Goal: Task Accomplishment & Management: Use online tool/utility

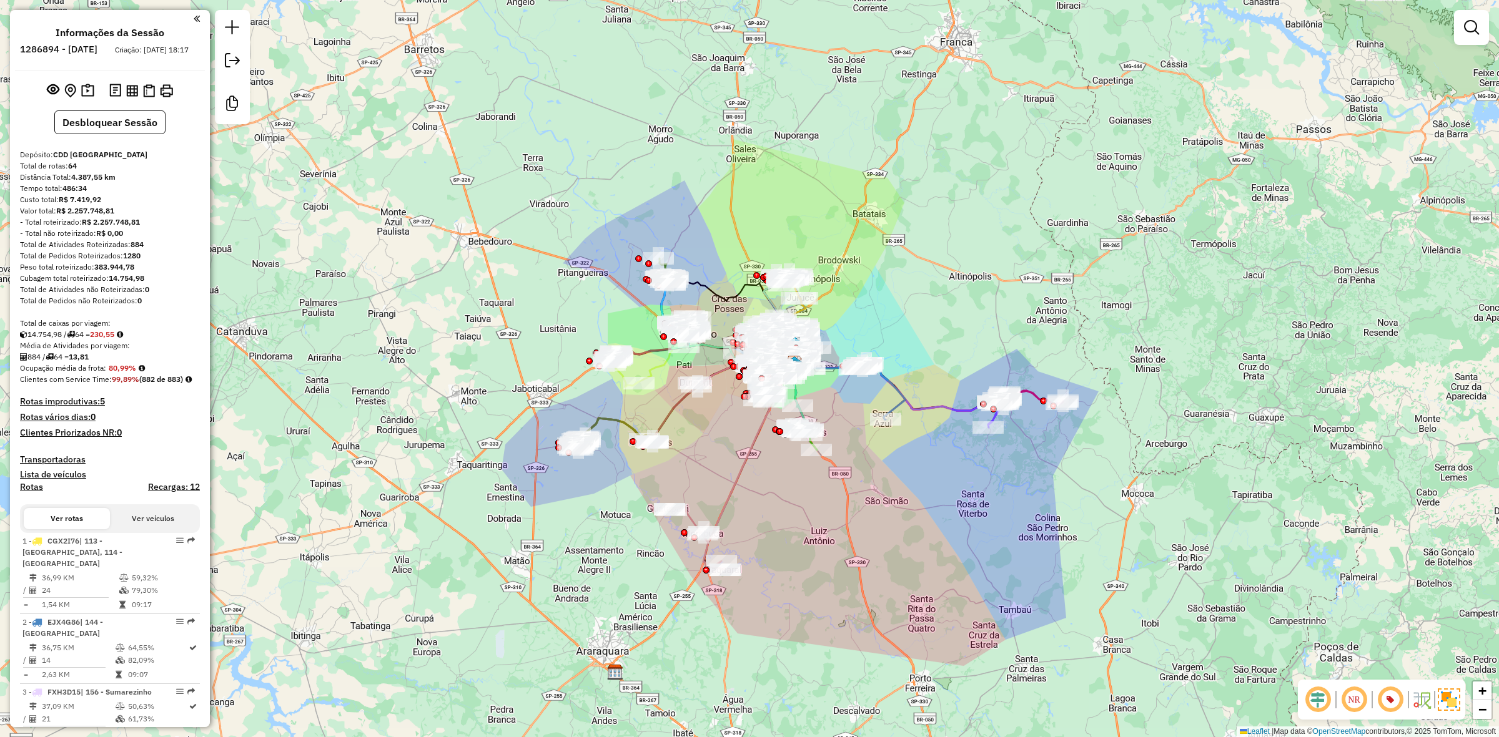
drag, startPoint x: 950, startPoint y: 340, endPoint x: 930, endPoint y: 315, distance: 31.6
click at [930, 315] on div "Janela de atendimento Grade de atendimento Capacidade Transportadoras Veículos …" at bounding box center [749, 368] width 1499 height 737
click at [129, 97] on img at bounding box center [132, 91] width 12 height 12
click at [722, 501] on icon at bounding box center [719, 483] width 100 height 174
select select "**********"
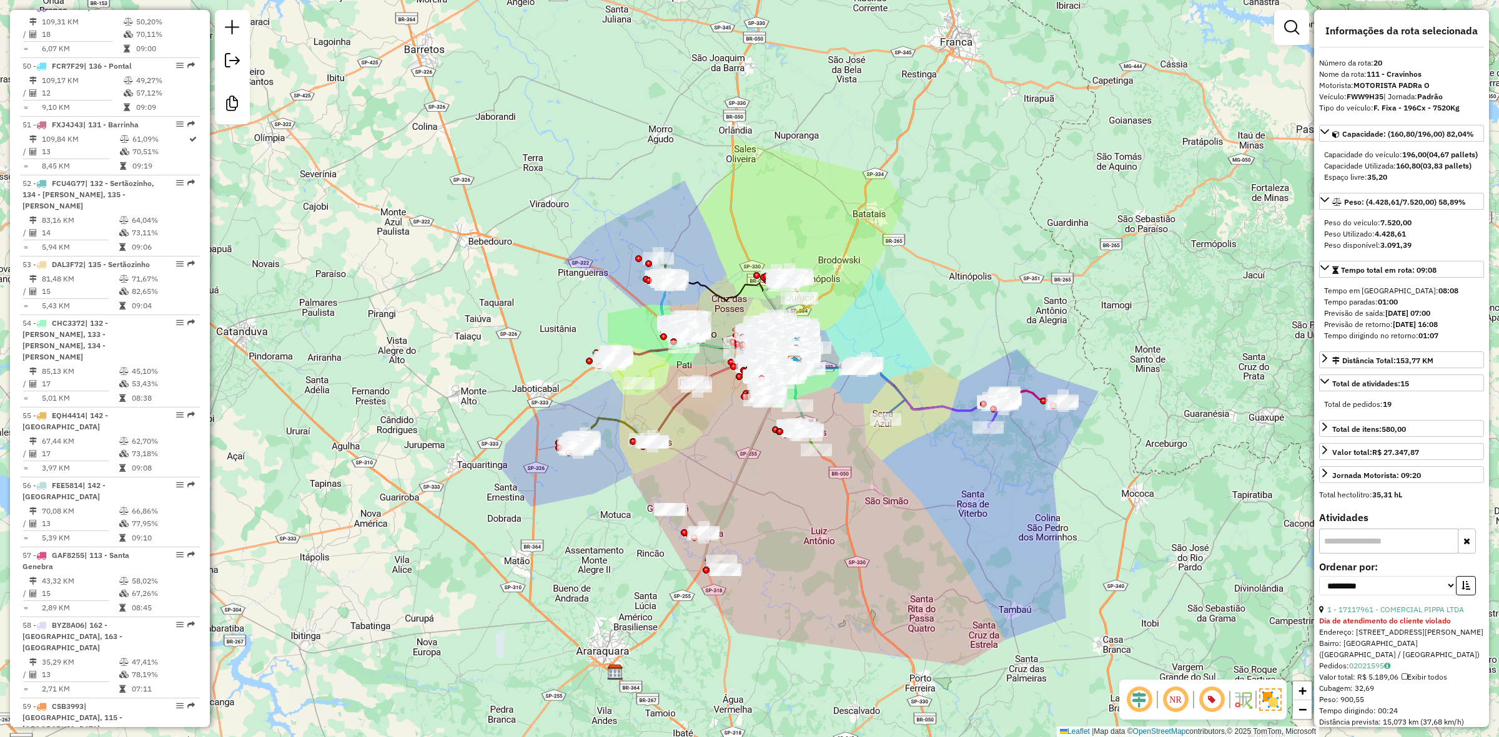
scroll to position [4352, 0]
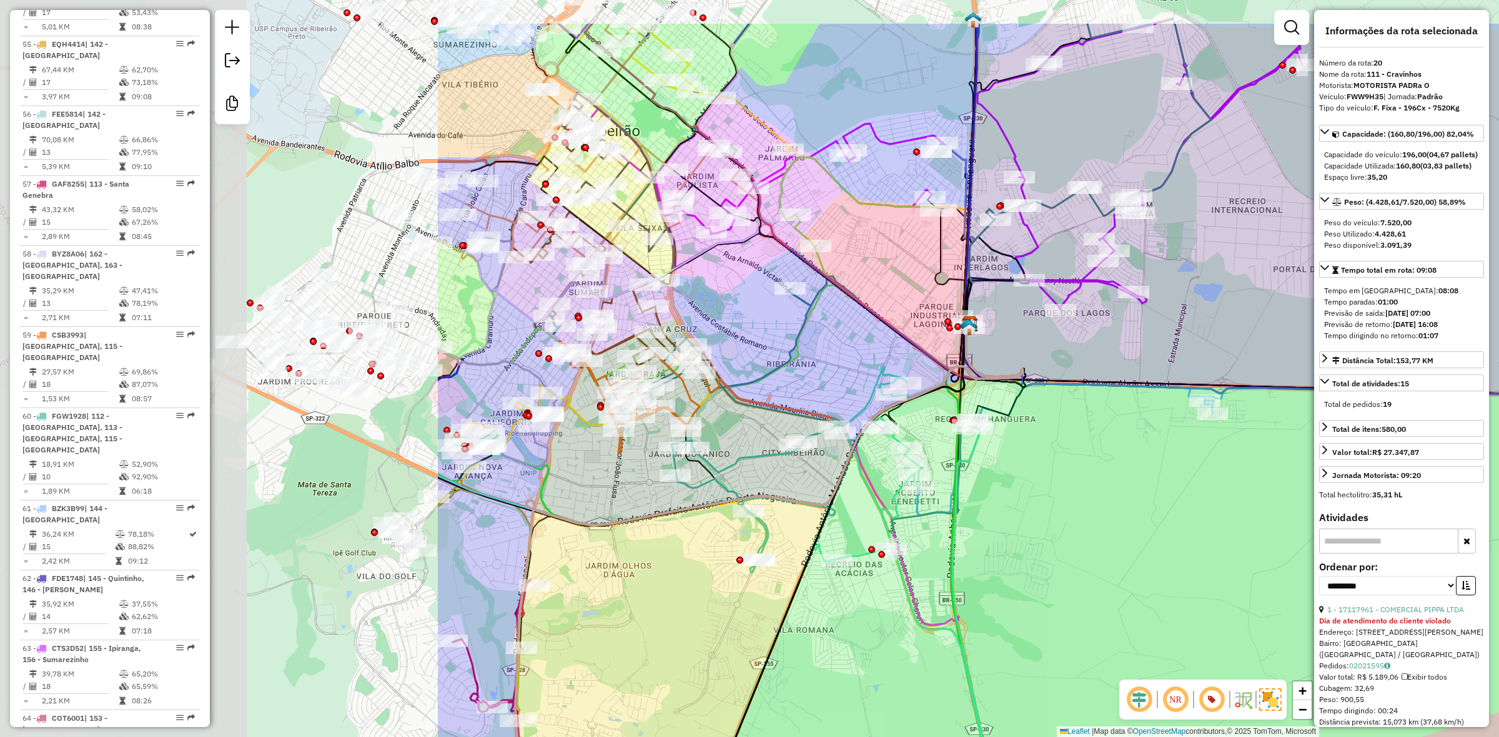
drag, startPoint x: 445, startPoint y: 224, endPoint x: 1031, endPoint y: 320, distance: 593.7
click at [1031, 320] on div "Janela de atendimento Grade de atendimento Capacidade Transportadoras Veículos …" at bounding box center [749, 368] width 1499 height 737
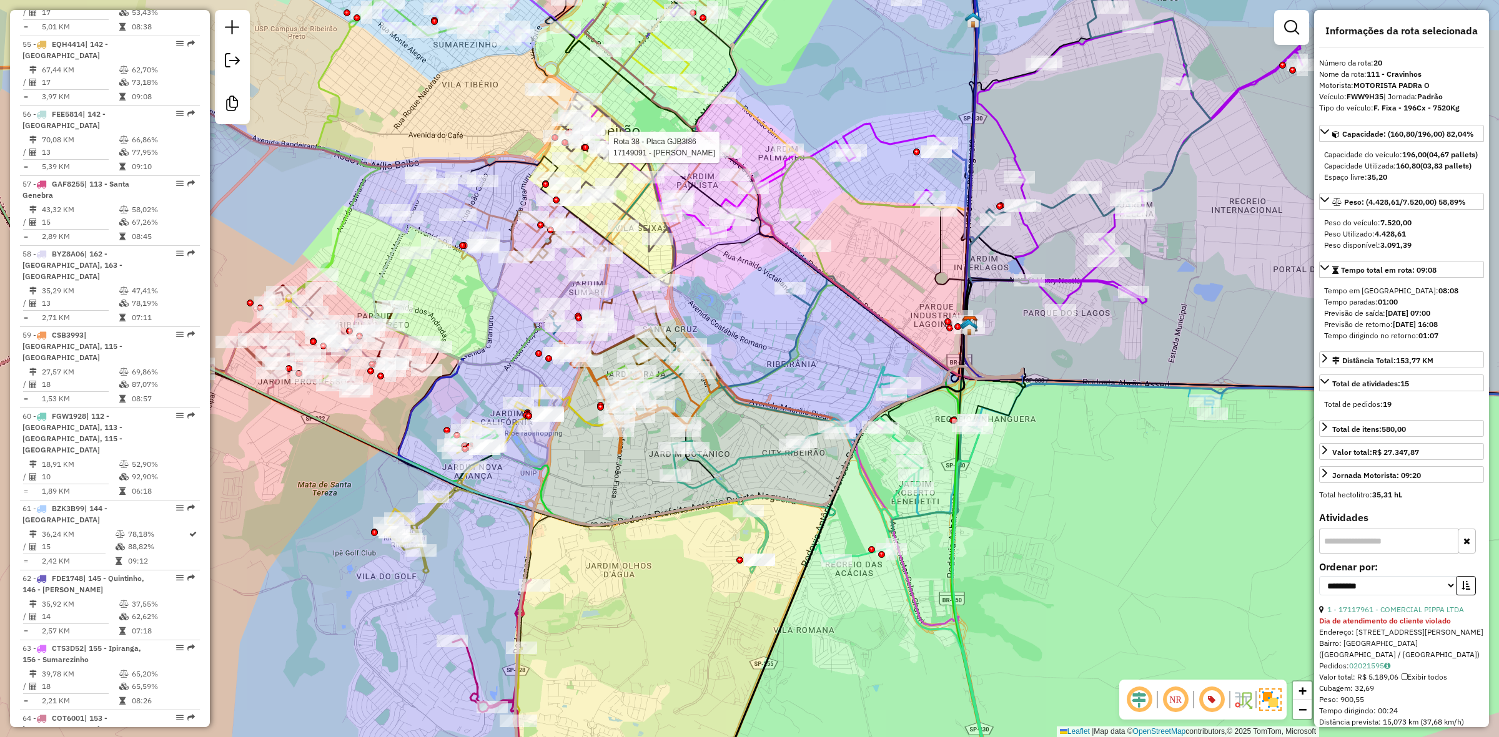
click at [585, 151] on div at bounding box center [585, 147] width 7 height 7
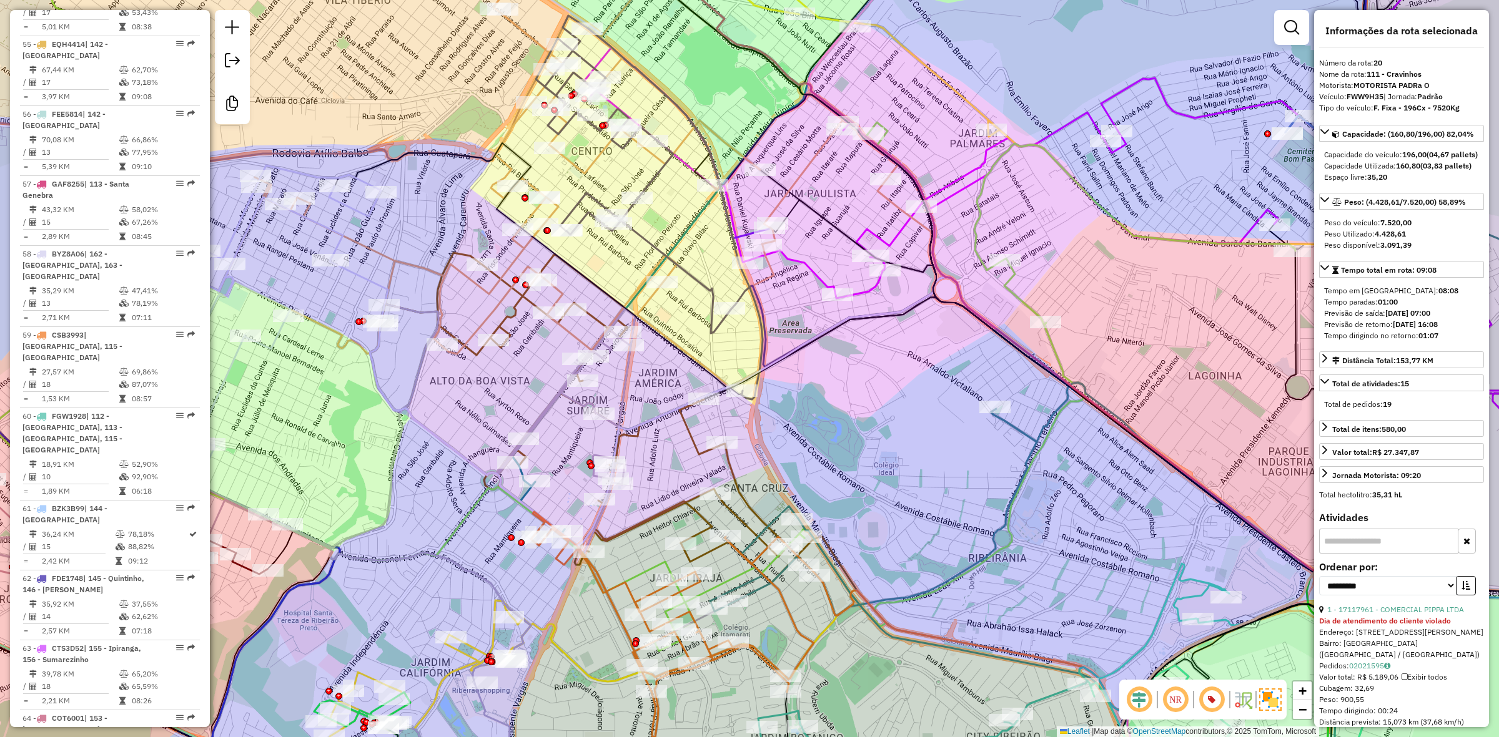
click at [585, 172] on icon at bounding box center [558, 156] width 681 height 461
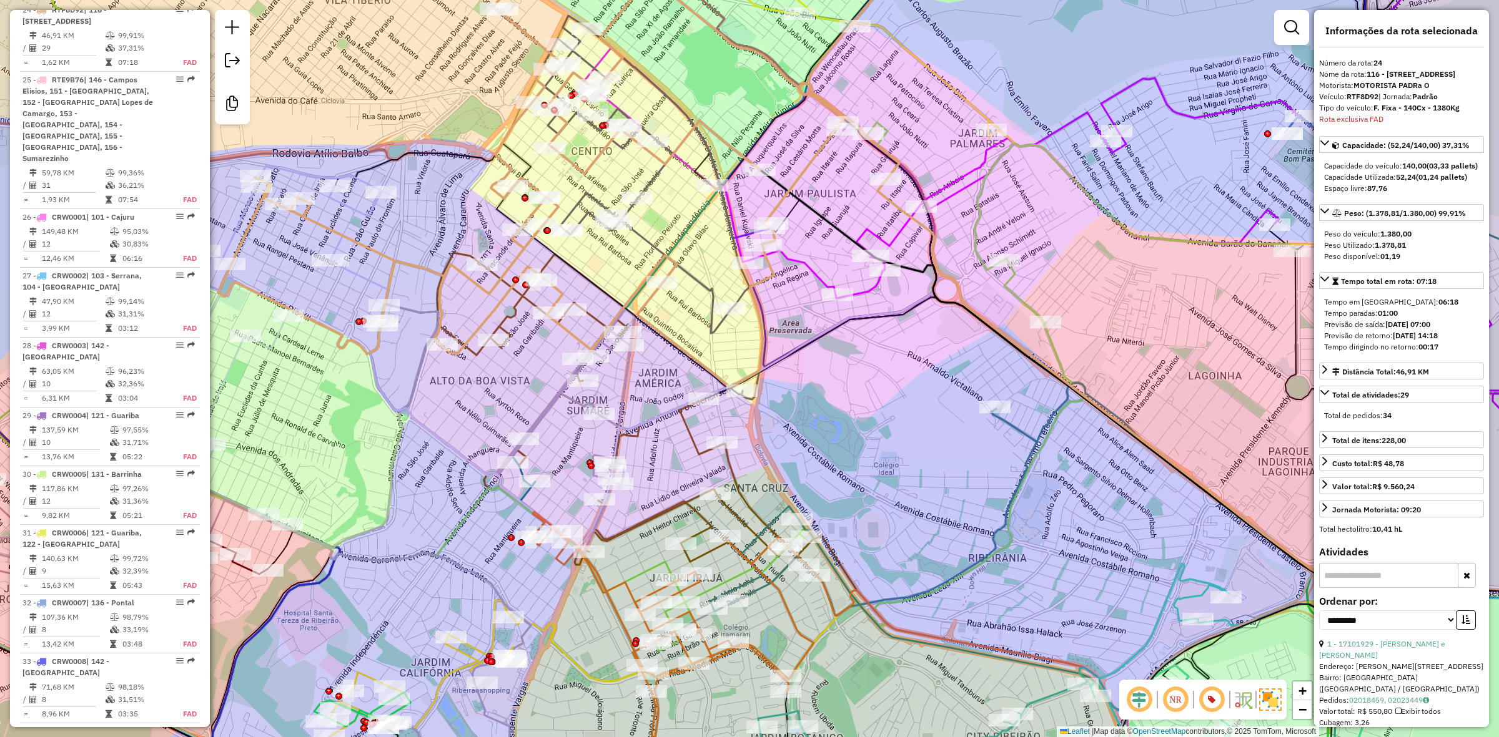
scroll to position [2268, 0]
click at [628, 209] on icon at bounding box center [649, 208] width 227 height 384
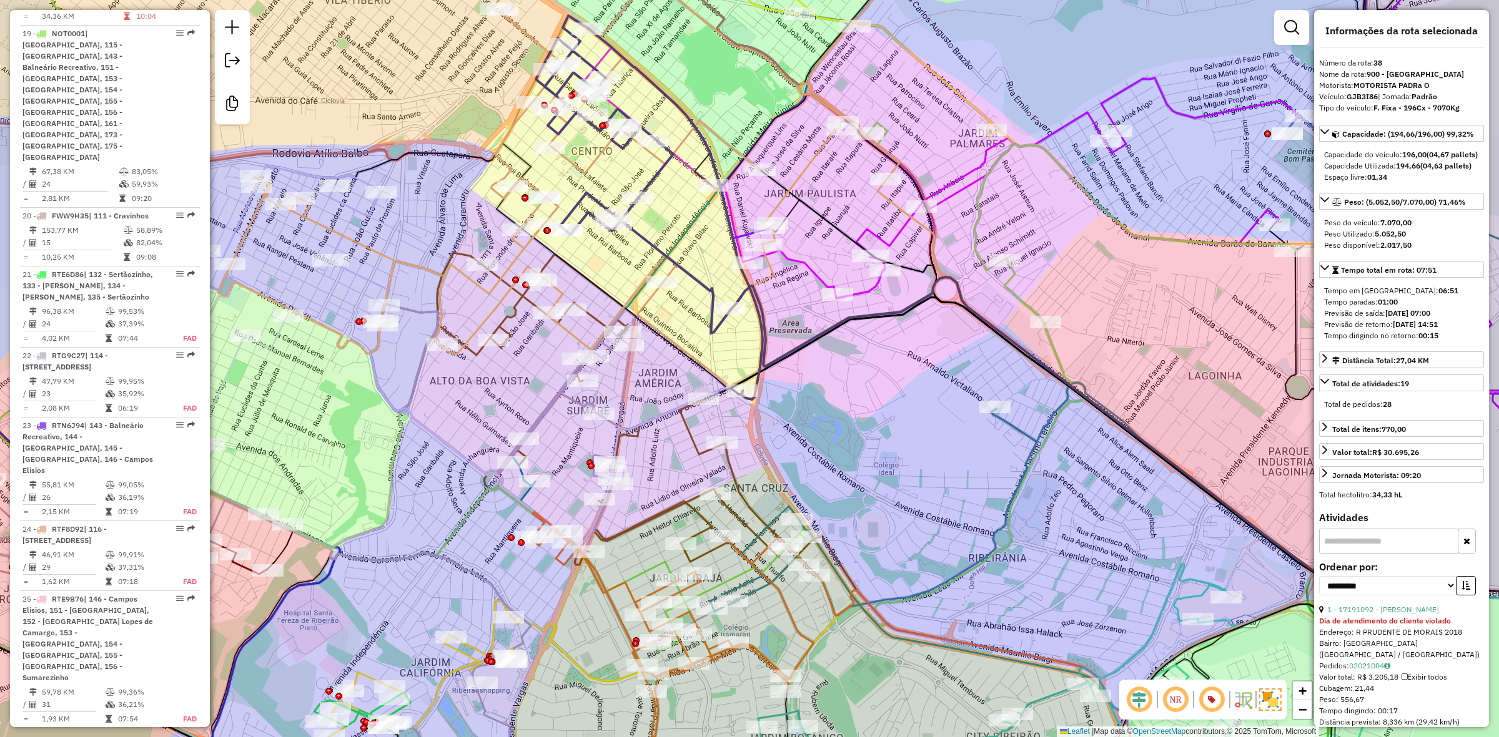
scroll to position [1777, 0]
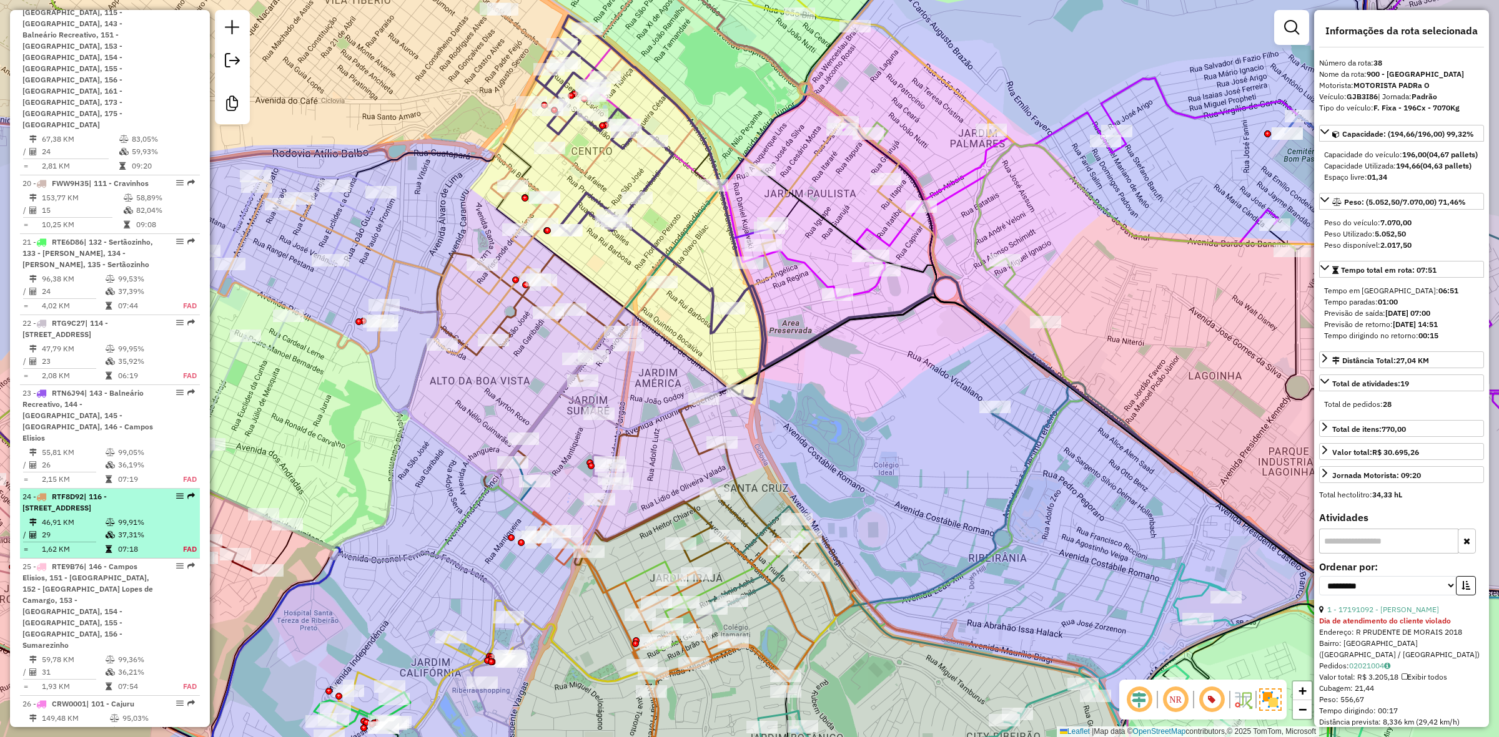
click at [74, 513] on span "| 116 - Alto da Boa Vista, 163 - Jardim Recreio, 173 - Jardim Zara, 900 - Centr…" at bounding box center [64, 502] width 84 height 21
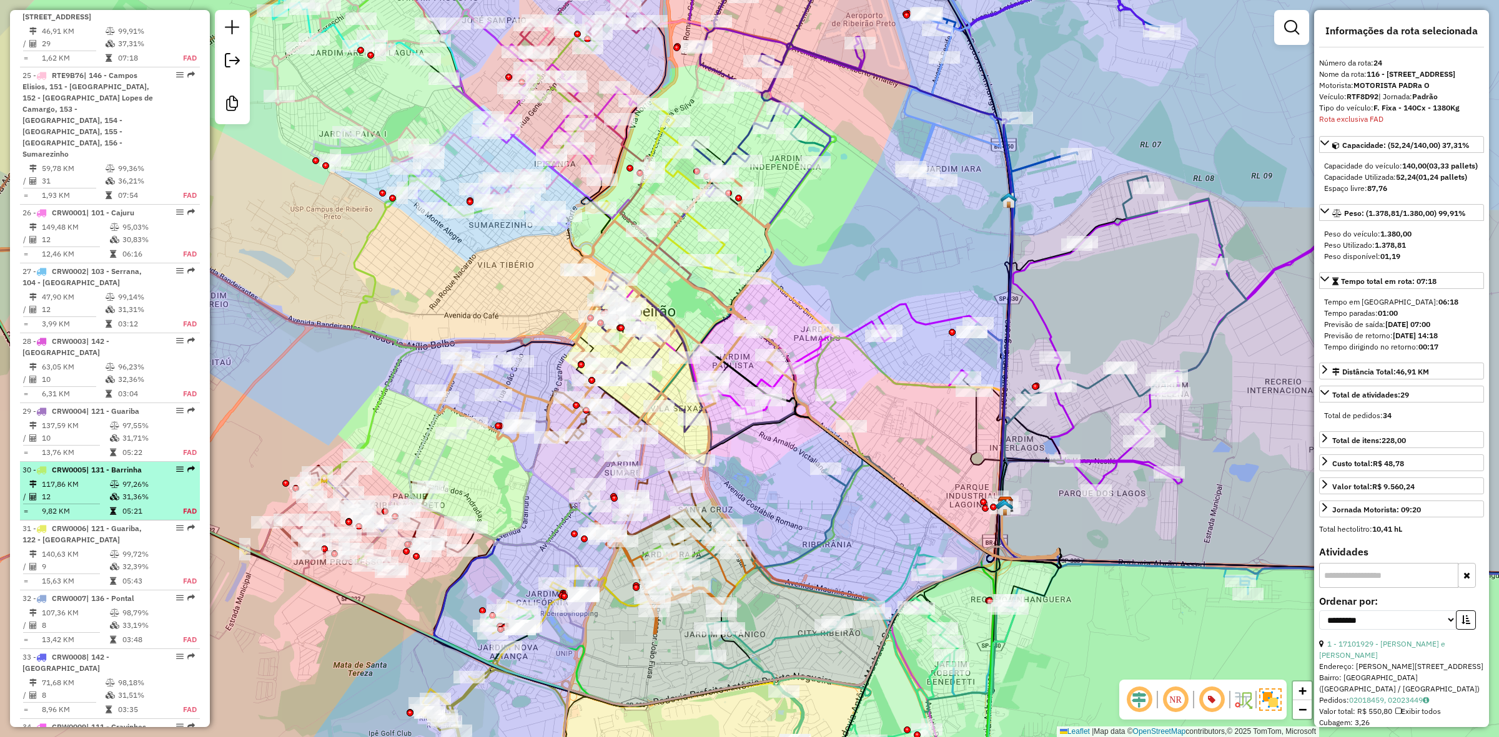
scroll to position [2658, 0]
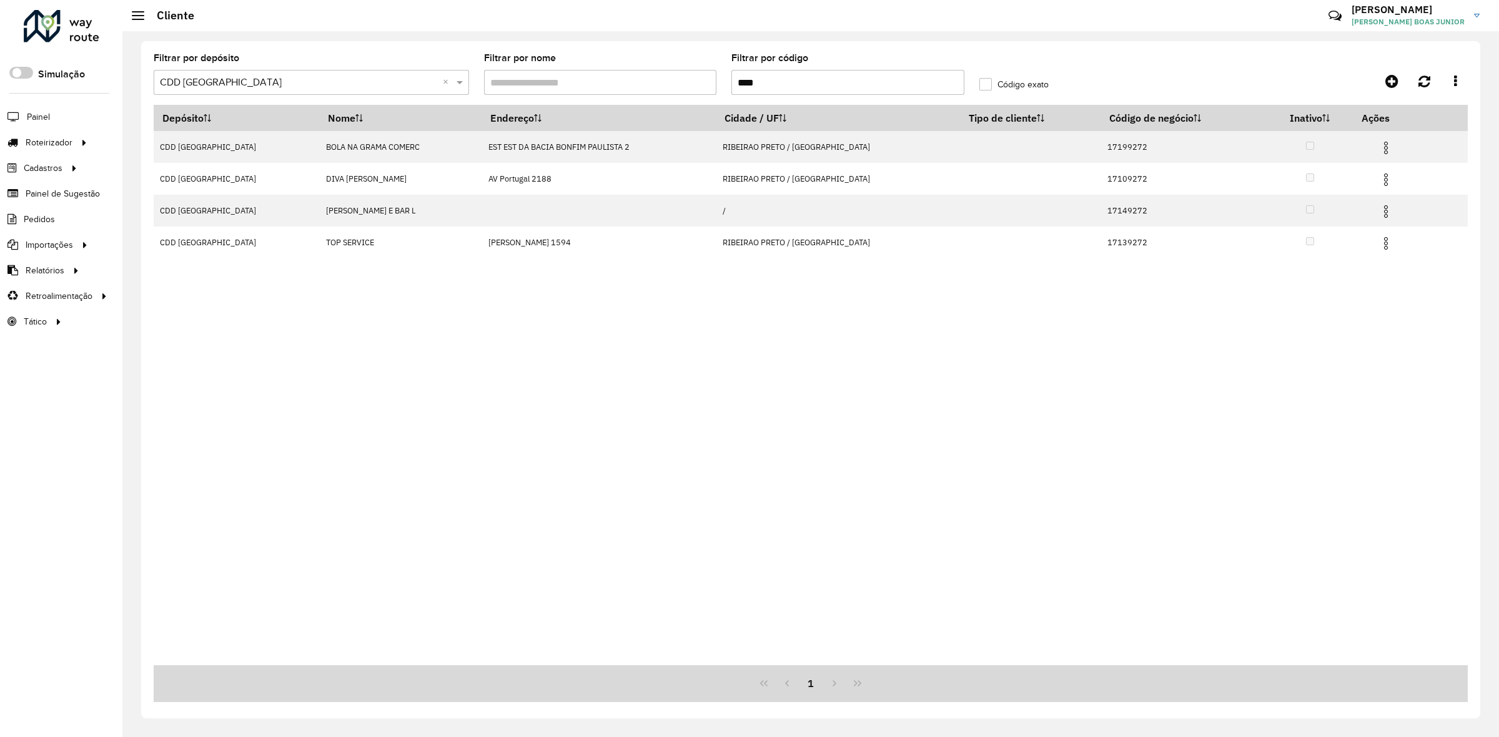
click at [83, 19] on div at bounding box center [62, 26] width 76 height 32
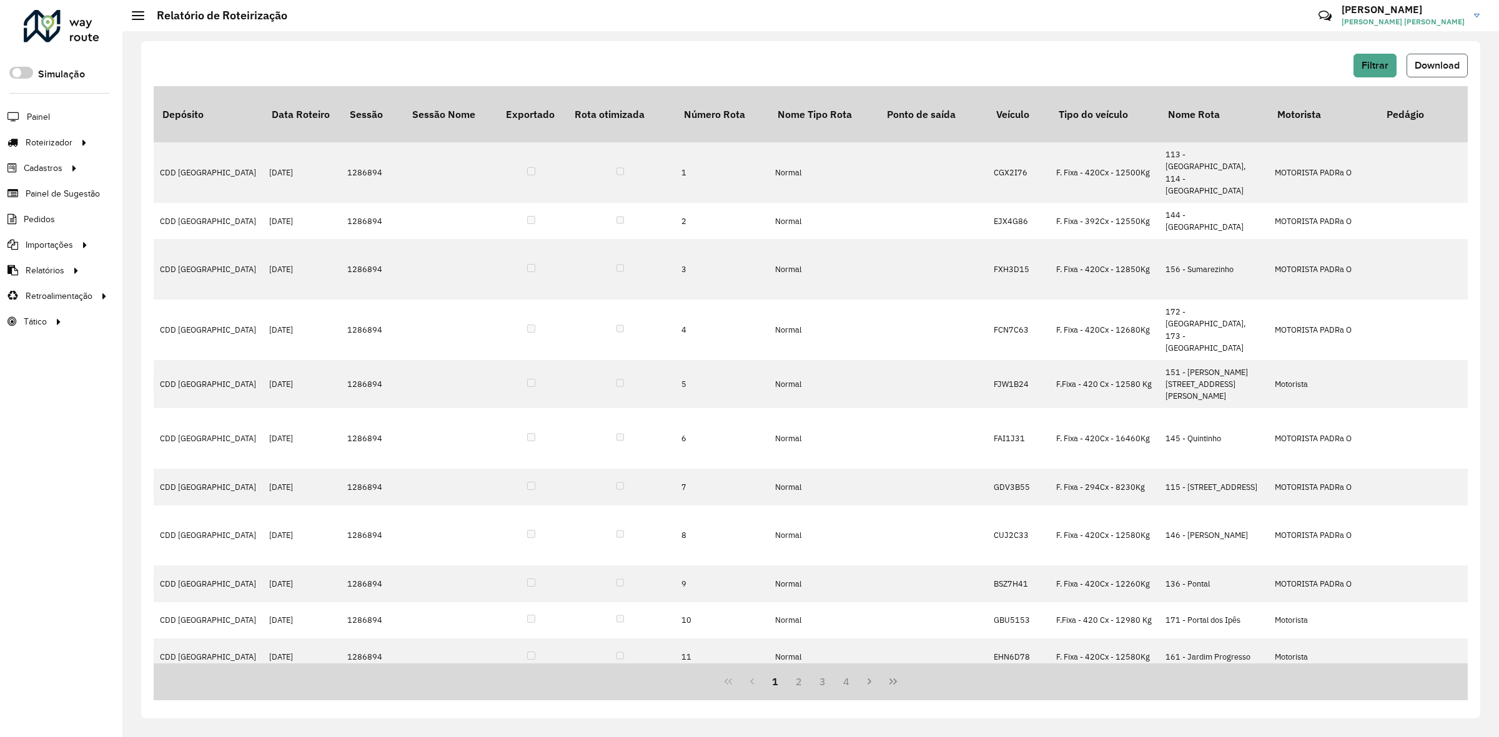
click at [1436, 57] on button "Download" at bounding box center [1436, 66] width 61 height 24
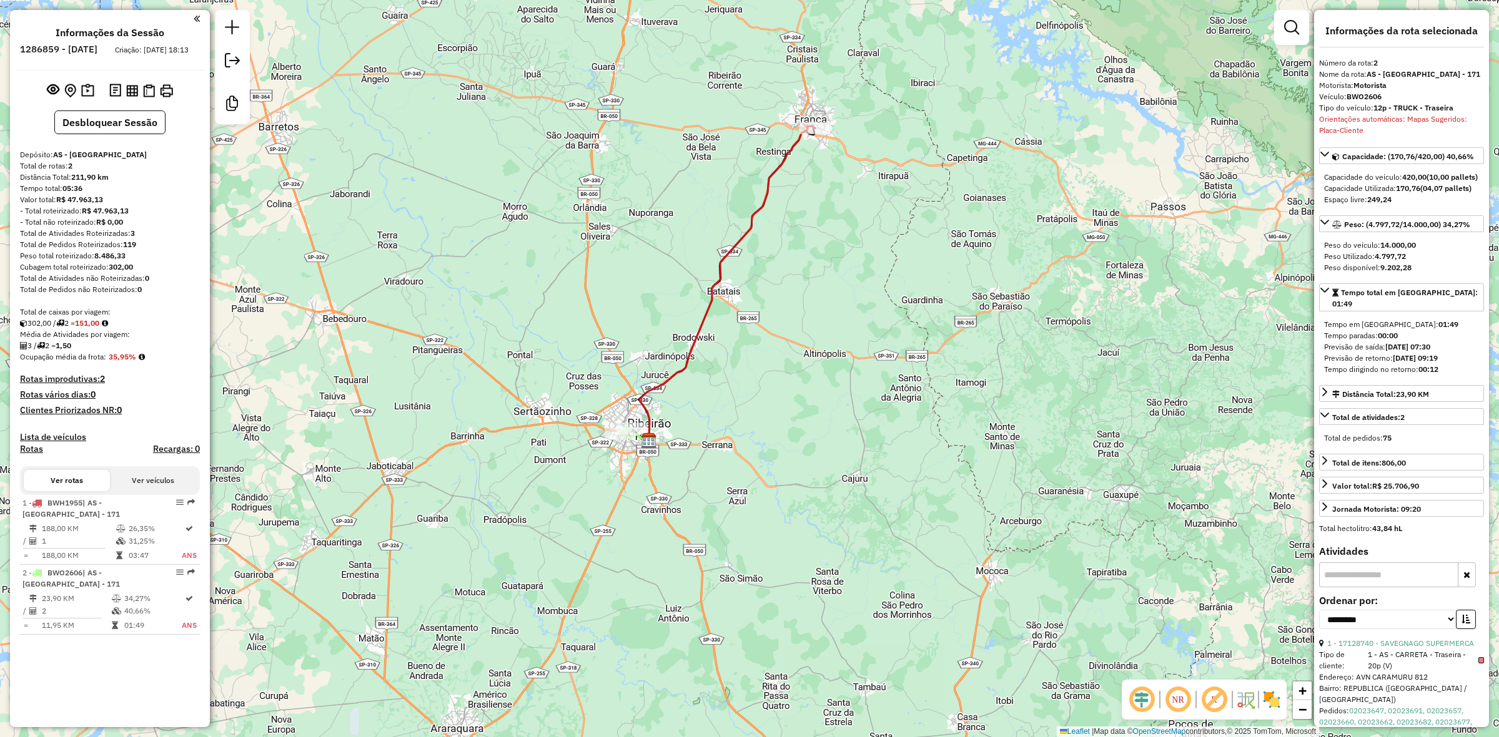
select select "**********"
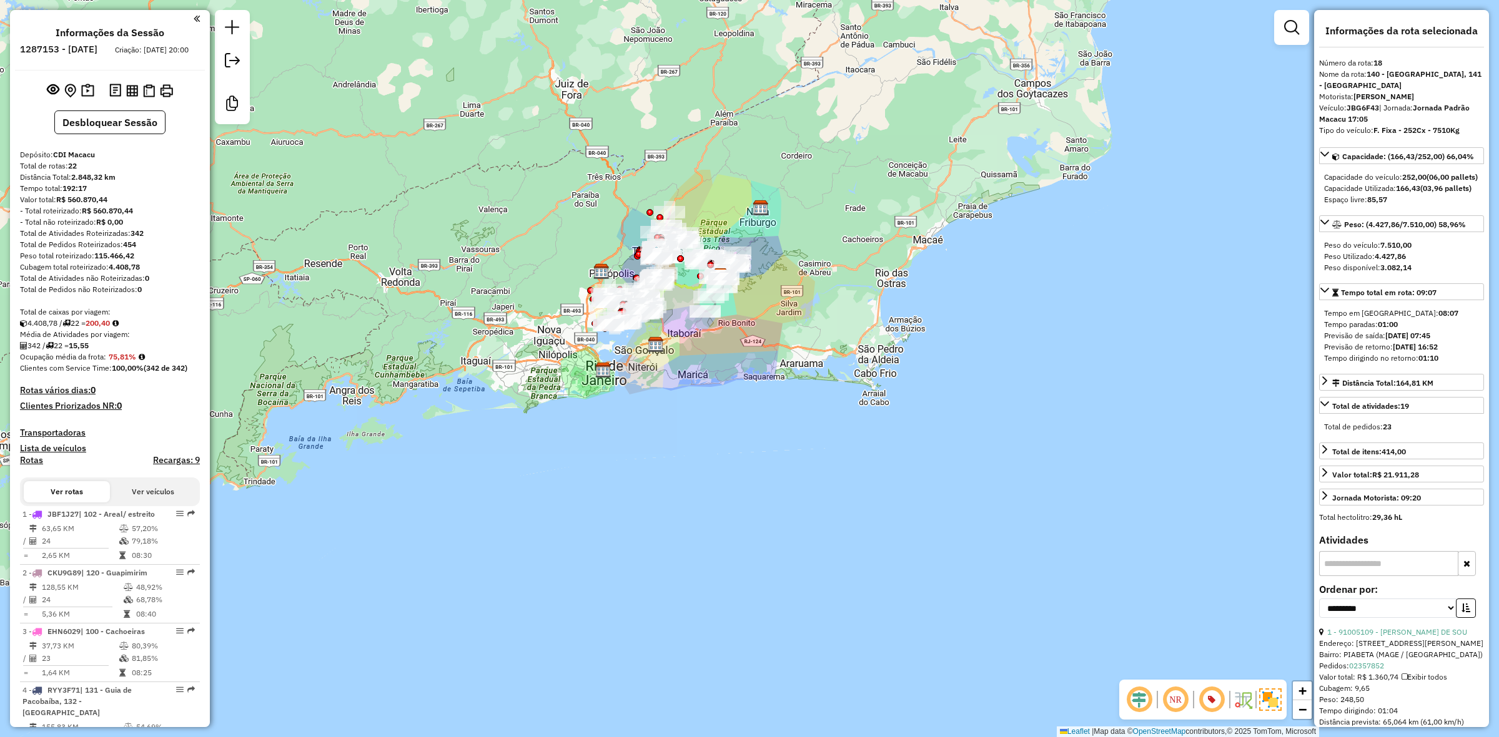
select select "**********"
